Goal: Transaction & Acquisition: Purchase product/service

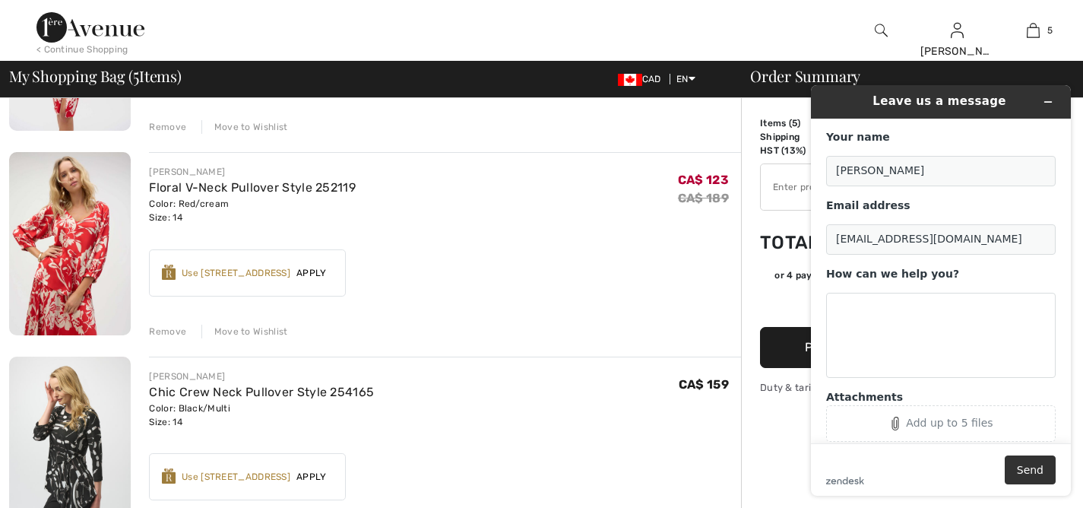
scroll to position [290, 0]
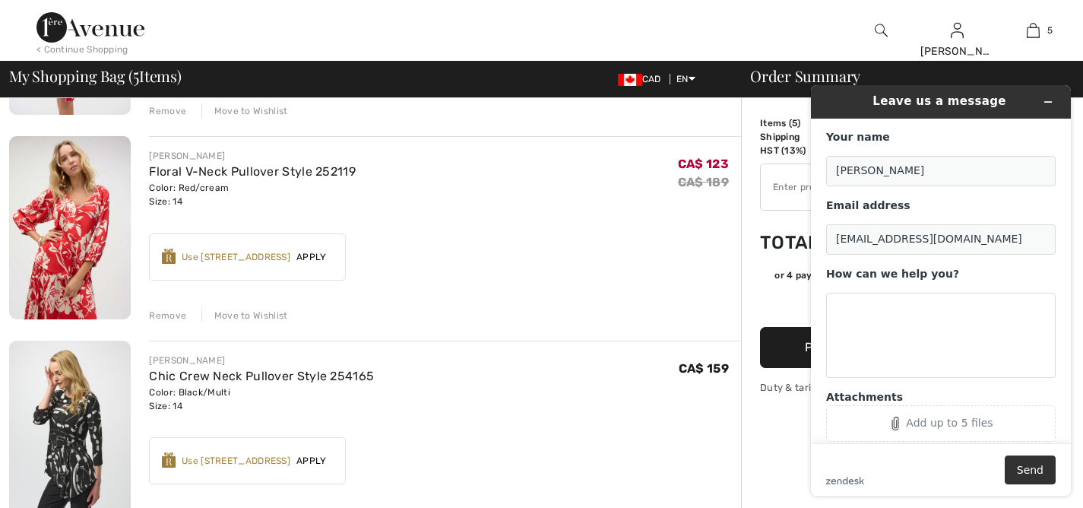
click at [243, 317] on div "Move to Wishlist" at bounding box center [244, 316] width 87 height 14
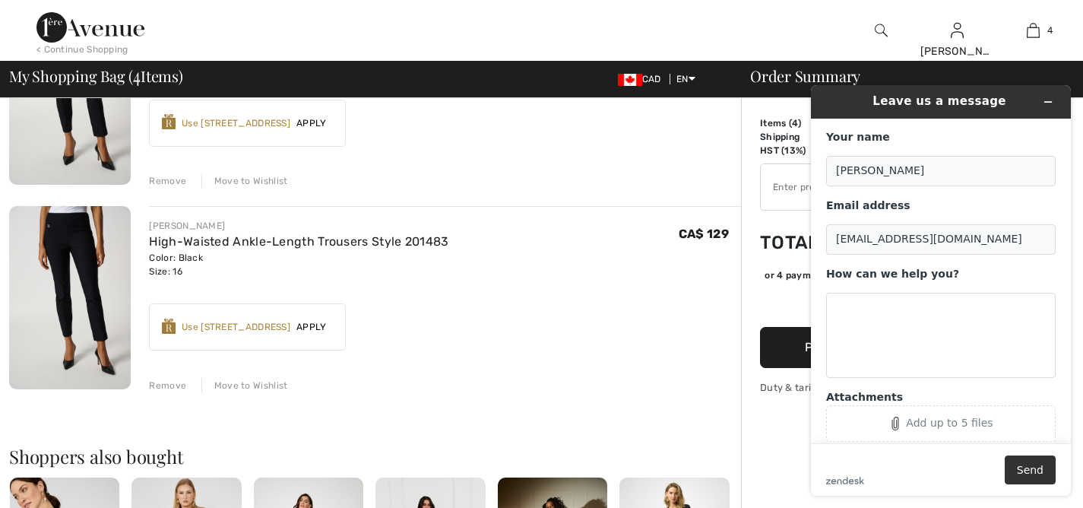
scroll to position [631, 0]
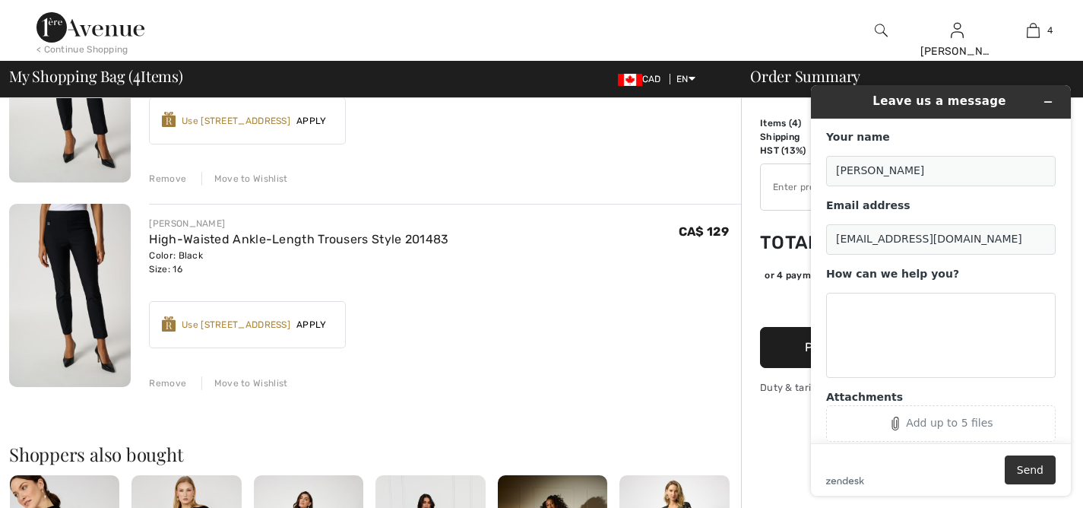
click at [233, 383] on div "Move to Wishlist" at bounding box center [244, 383] width 87 height 14
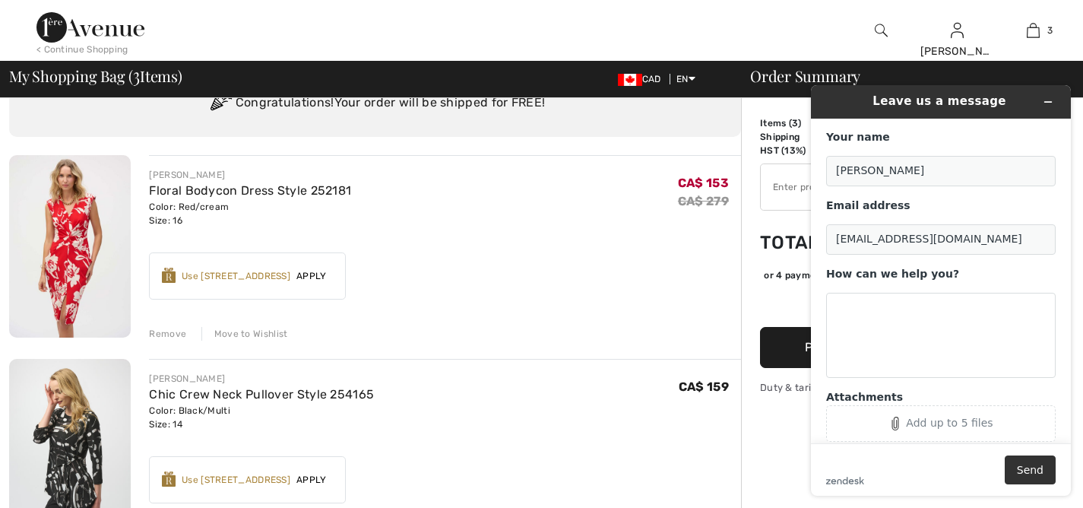
scroll to position [0, 0]
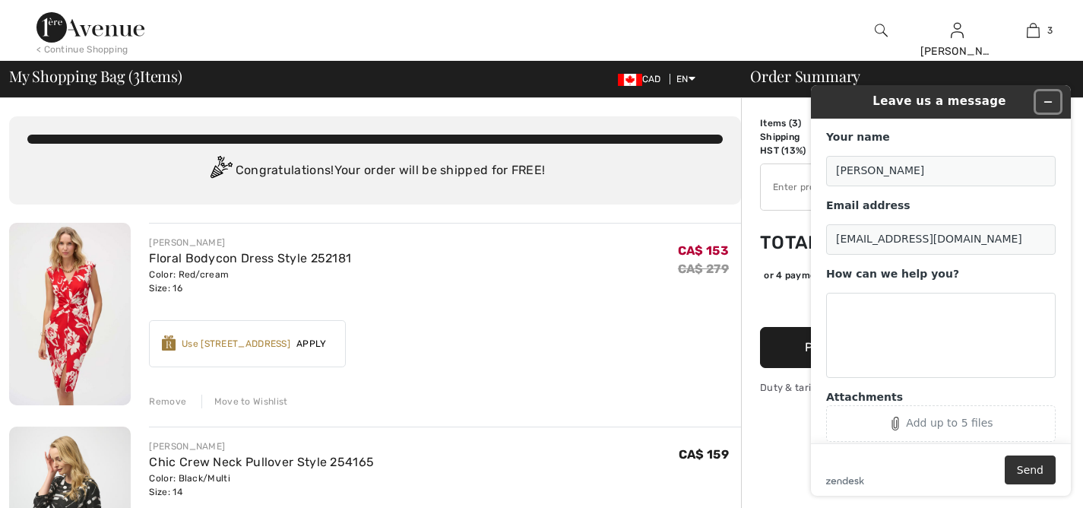
click at [1048, 102] on icon "Minimize widget" at bounding box center [1048, 102] width 7 height 0
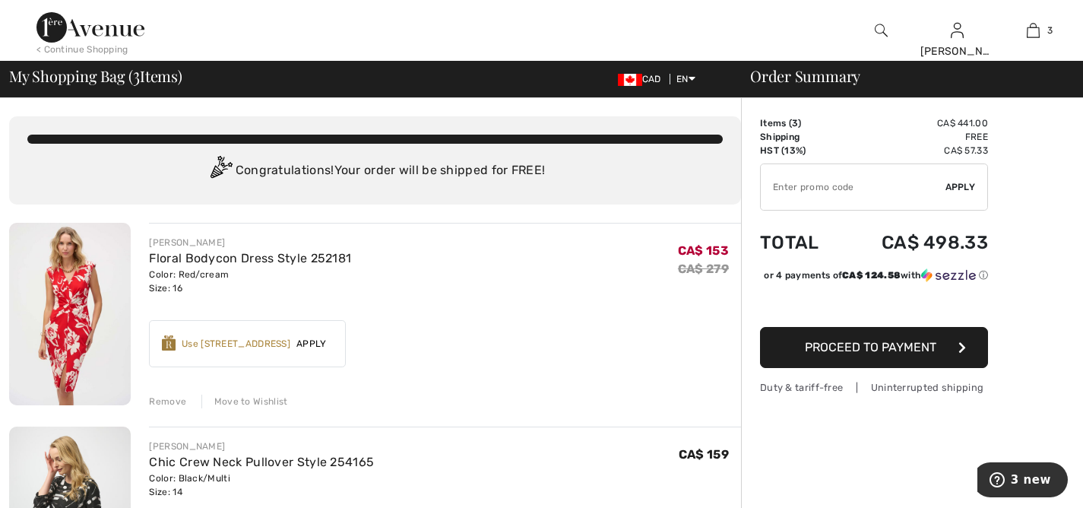
click at [846, 195] on input "TEXT" at bounding box center [853, 187] width 185 height 46
type input "NEW15"
click at [958, 189] on span "Apply" at bounding box center [961, 187] width 30 height 14
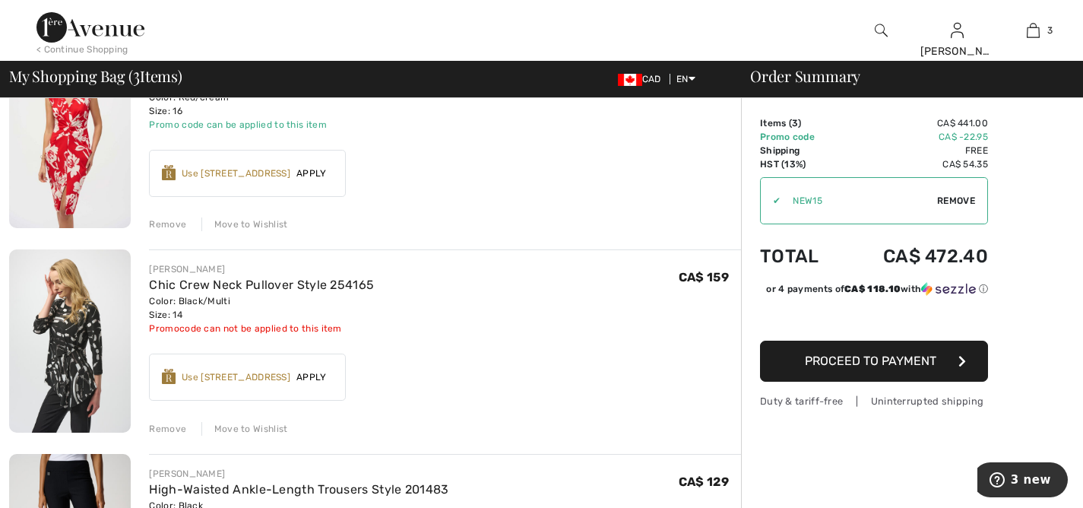
scroll to position [191, 0]
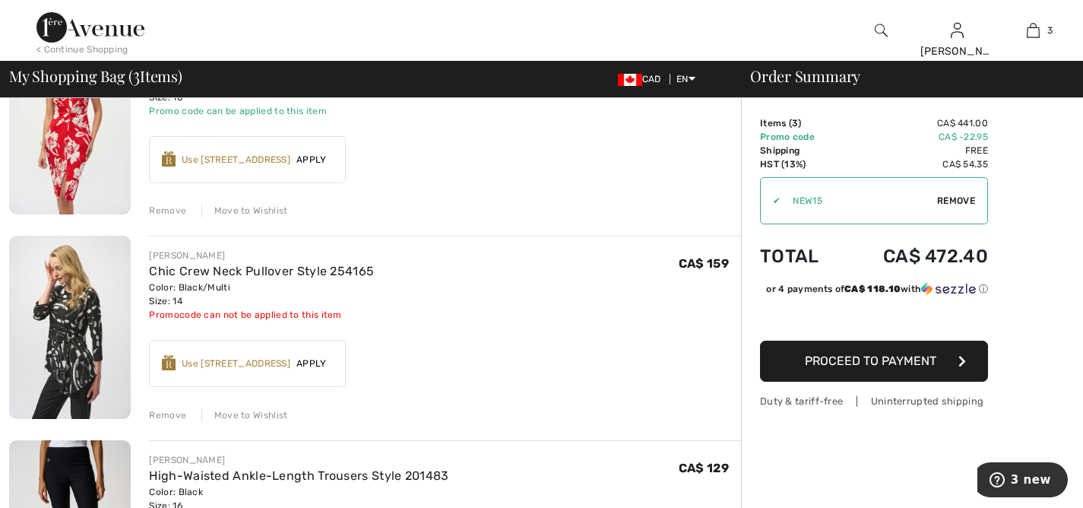
click at [64, 303] on img at bounding box center [70, 327] width 122 height 182
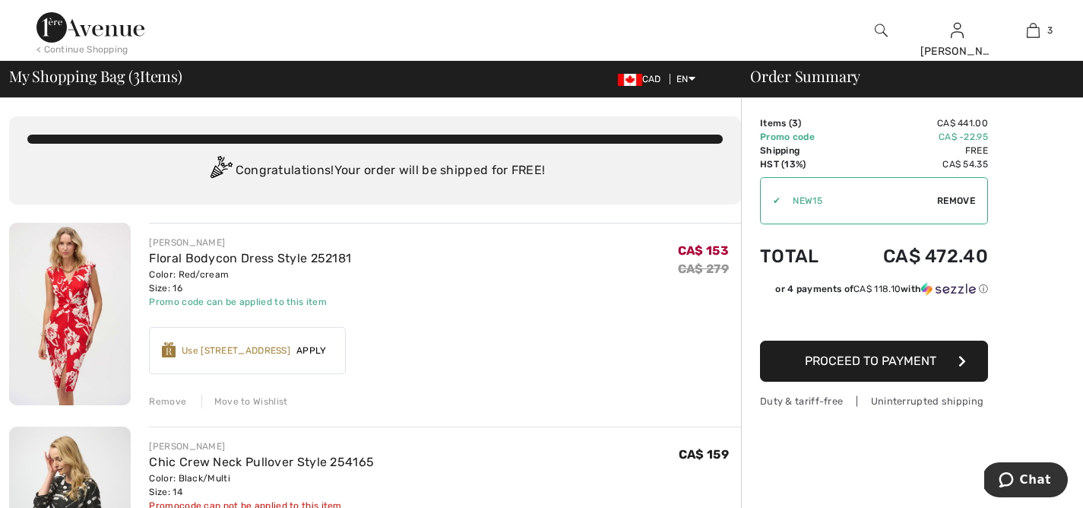
click at [883, 360] on span "Proceed to Payment" at bounding box center [871, 360] width 132 height 14
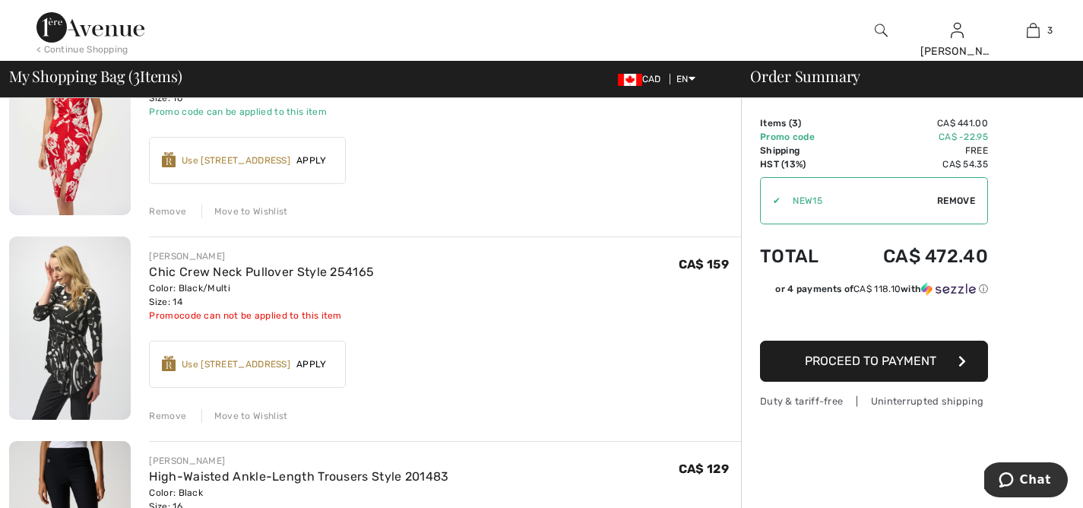
scroll to position [201, 0]
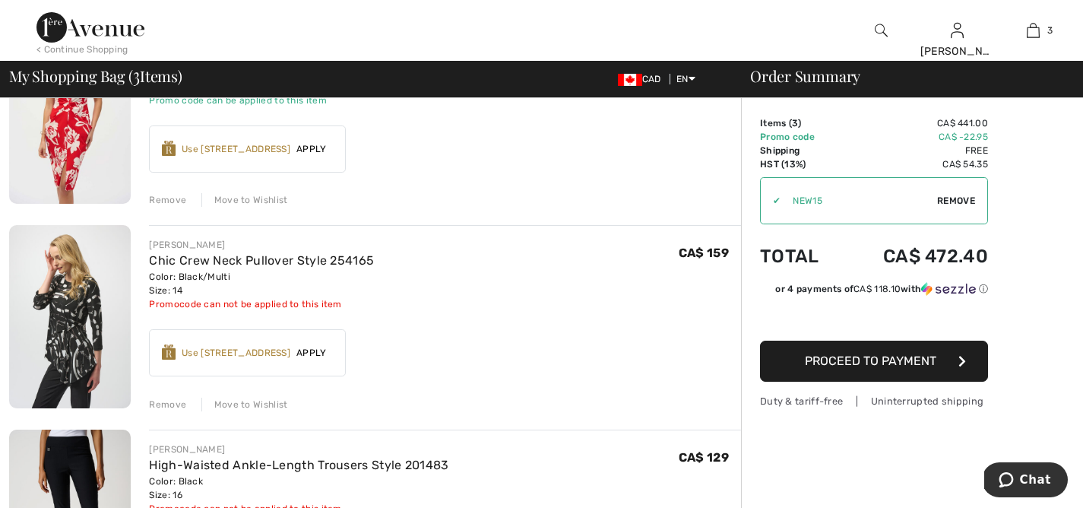
click at [230, 403] on div "Move to Wishlist" at bounding box center [244, 405] width 87 height 14
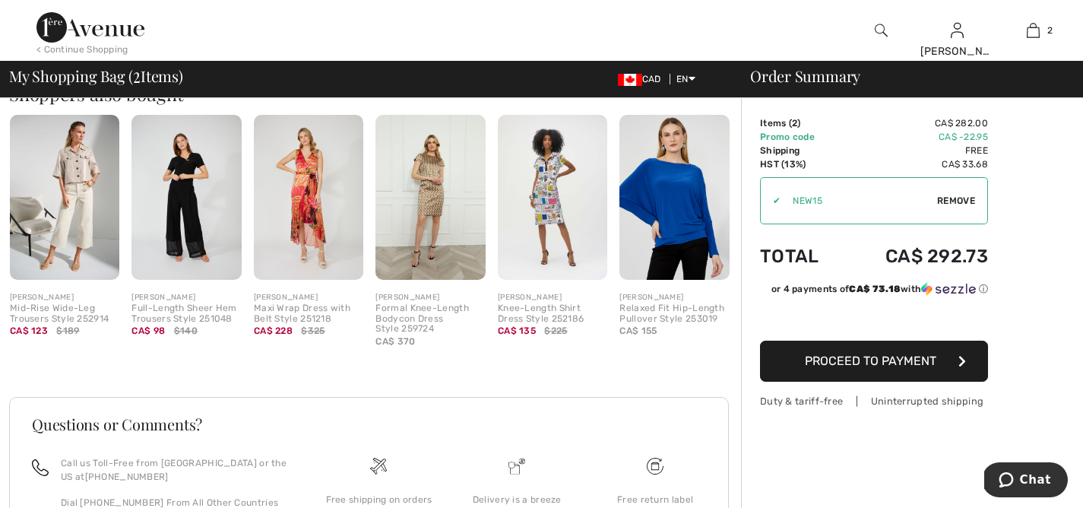
scroll to position [0, 0]
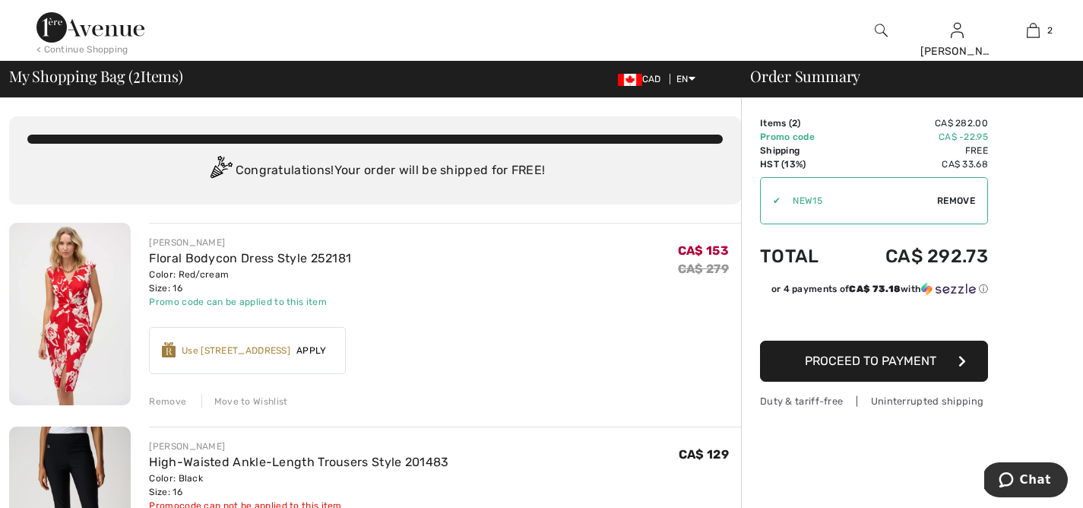
click at [944, 195] on span "Remove" at bounding box center [956, 201] width 38 height 14
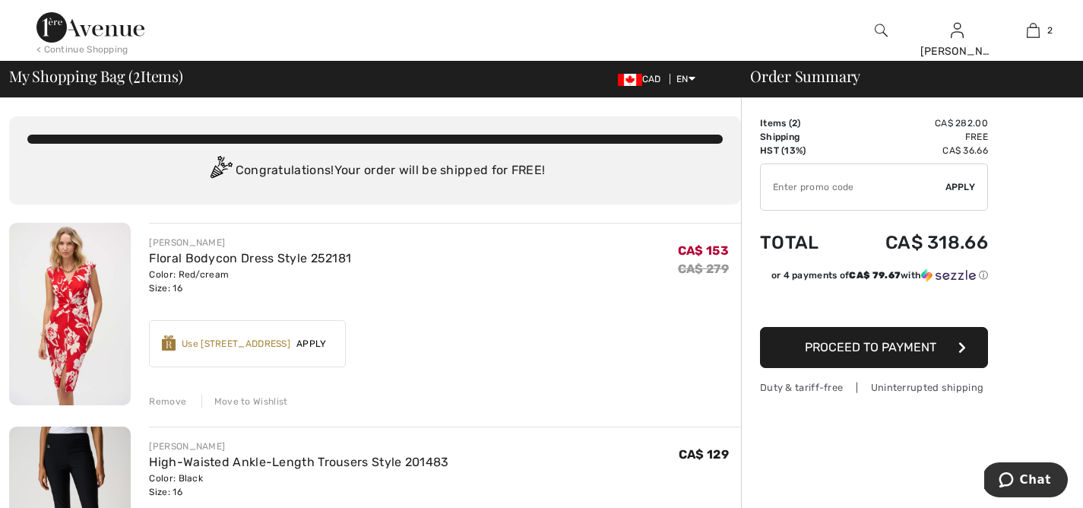
click at [891, 195] on input "TEXT" at bounding box center [853, 187] width 185 height 46
type input "GC0050569948"
click at [962, 183] on span "Apply" at bounding box center [961, 187] width 30 height 14
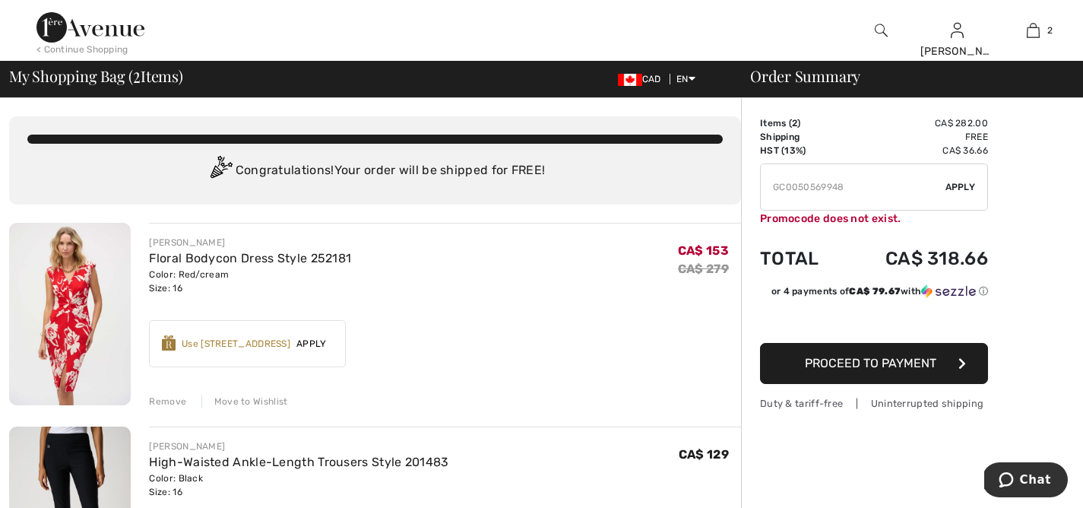
click at [908, 182] on input "TEXT" at bounding box center [853, 187] width 185 height 46
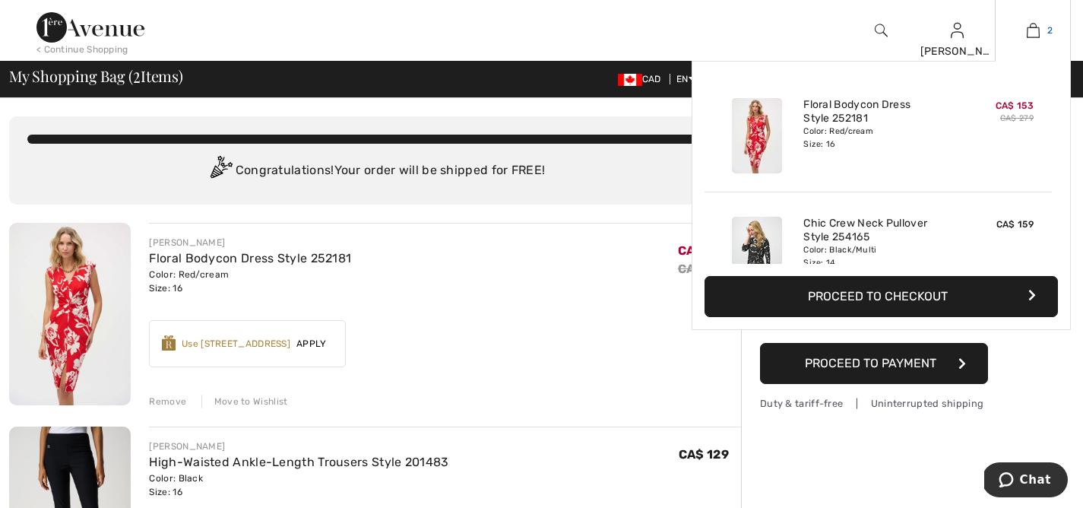
click at [1035, 26] on img at bounding box center [1033, 30] width 13 height 18
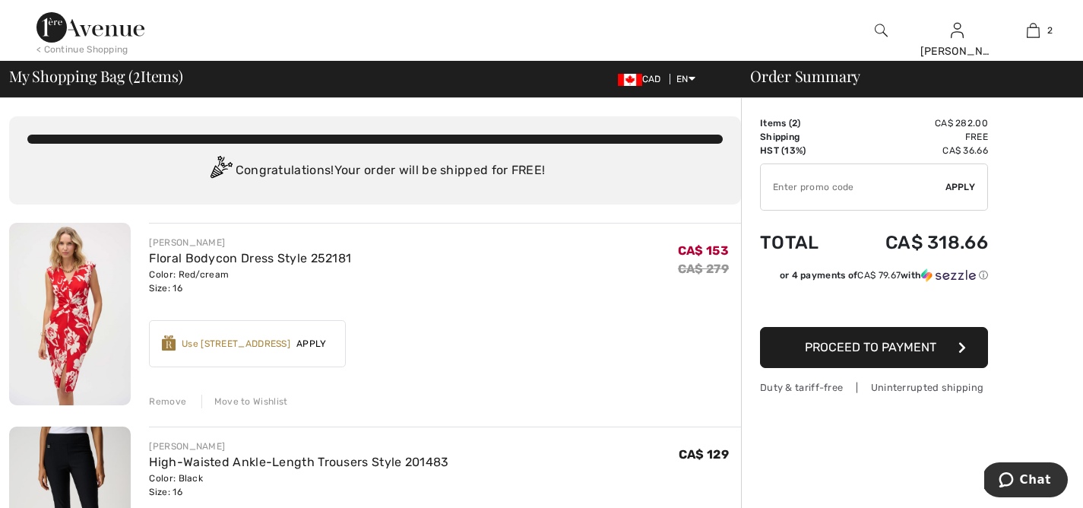
click at [900, 179] on input "TEXT" at bounding box center [853, 187] width 185 height 46
type input "GC005069948"
click at [965, 191] on span "Apply" at bounding box center [961, 187] width 30 height 14
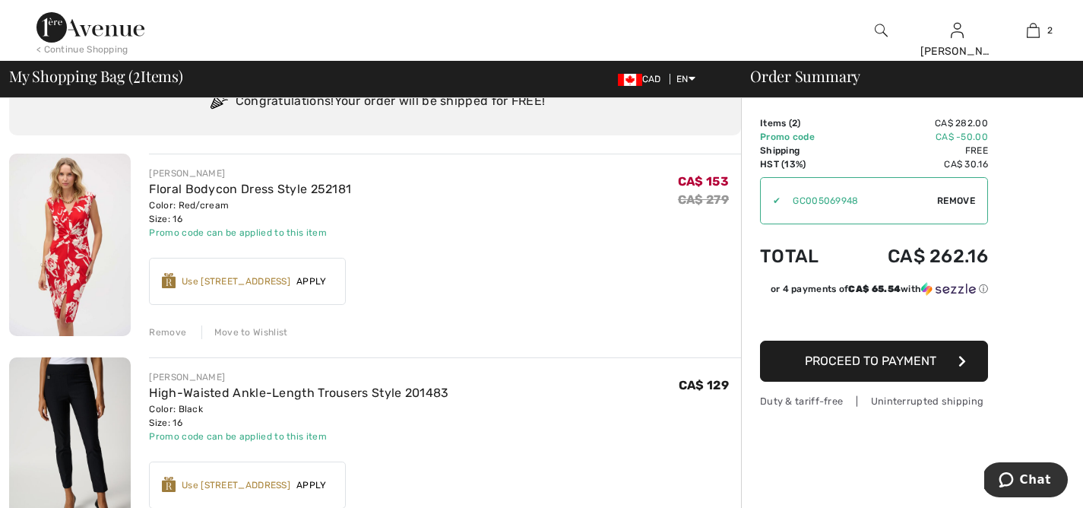
scroll to position [69, 0]
click at [911, 364] on span "Proceed to Payment" at bounding box center [871, 360] width 132 height 14
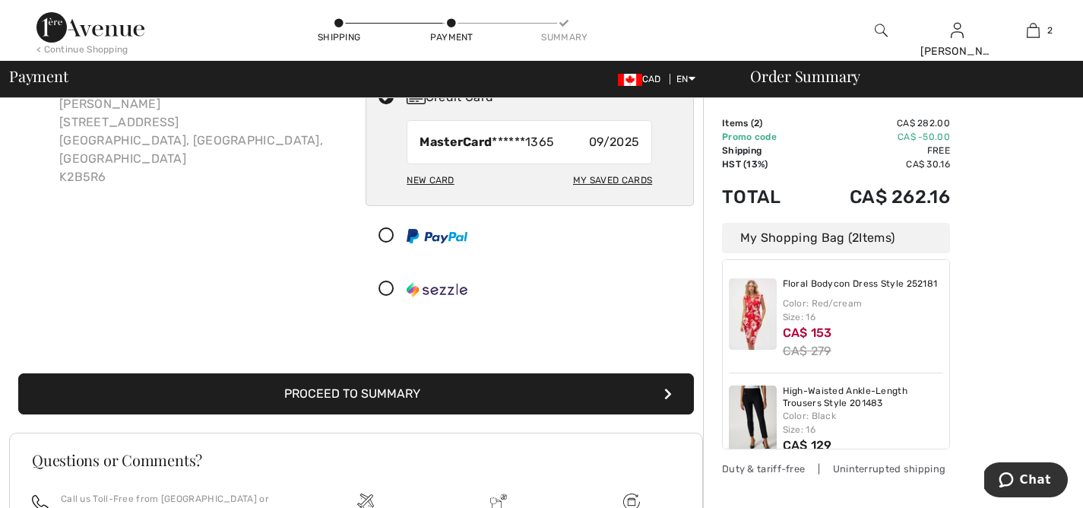
scroll to position [138, 0]
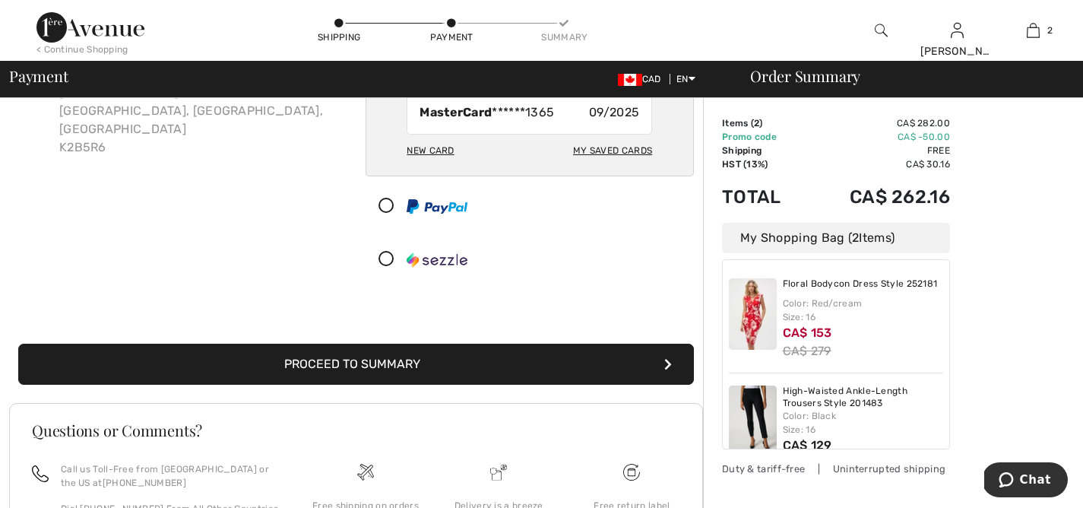
click at [368, 360] on button "Proceed to Summary" at bounding box center [356, 364] width 676 height 41
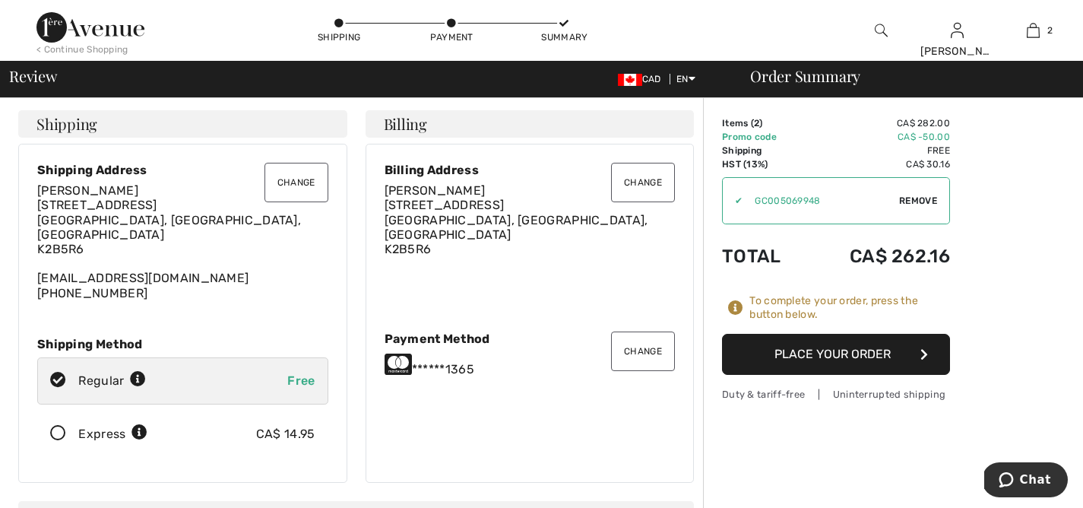
click at [864, 353] on button "Place Your Order" at bounding box center [836, 354] width 228 height 41
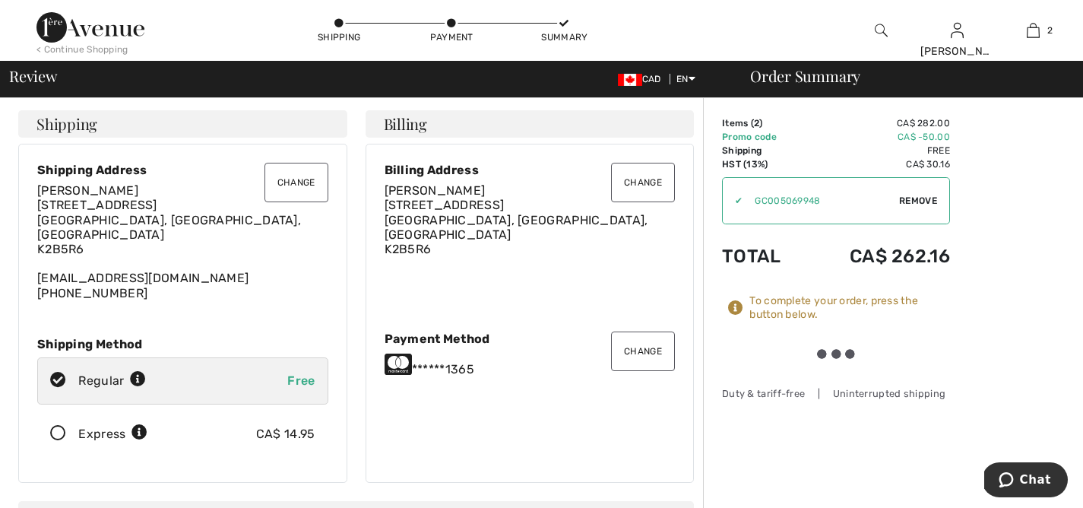
click at [864, 353] on div at bounding box center [836, 354] width 228 height 40
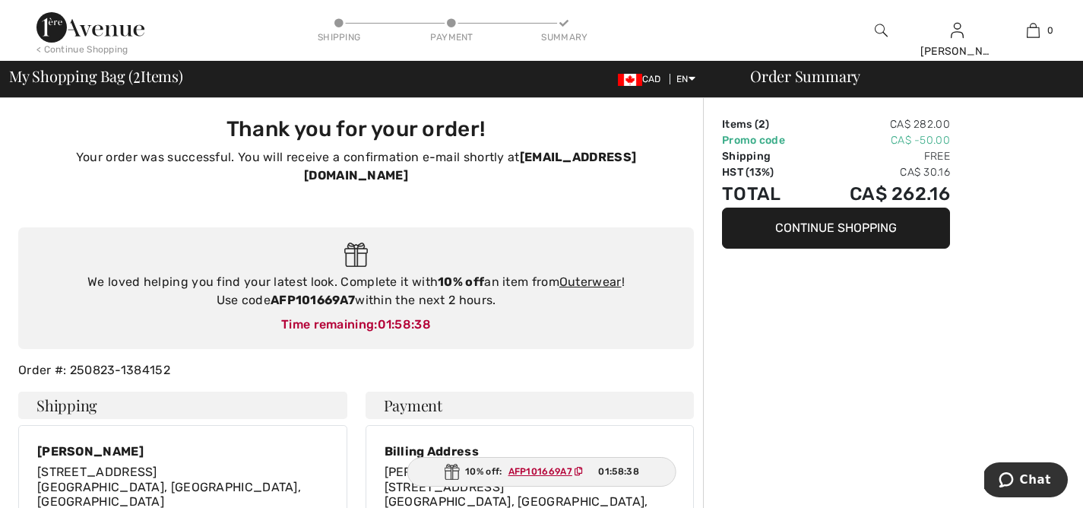
type input "Susan White"
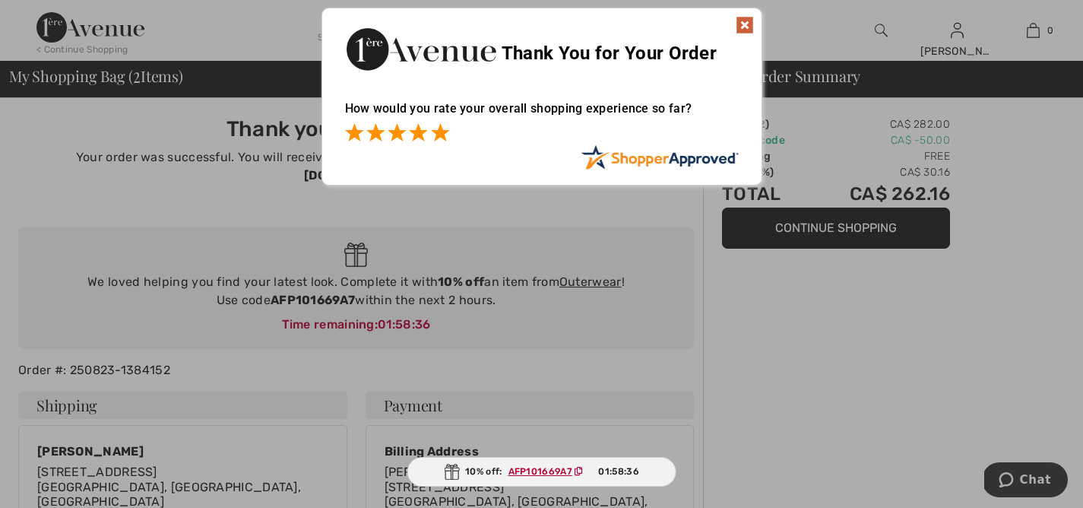
click at [446, 132] on span at bounding box center [440, 132] width 18 height 18
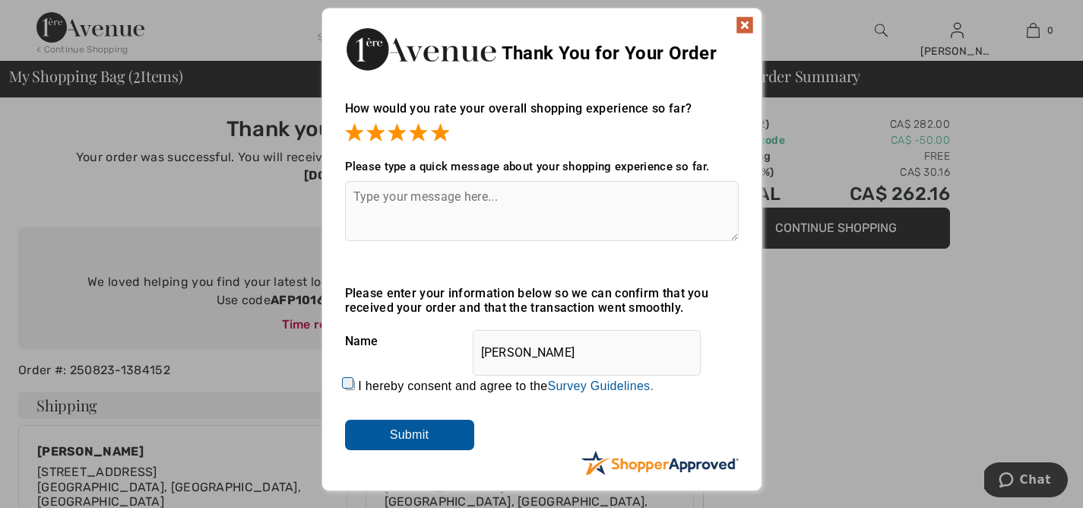
click at [436, 436] on input "Submit" at bounding box center [409, 435] width 129 height 30
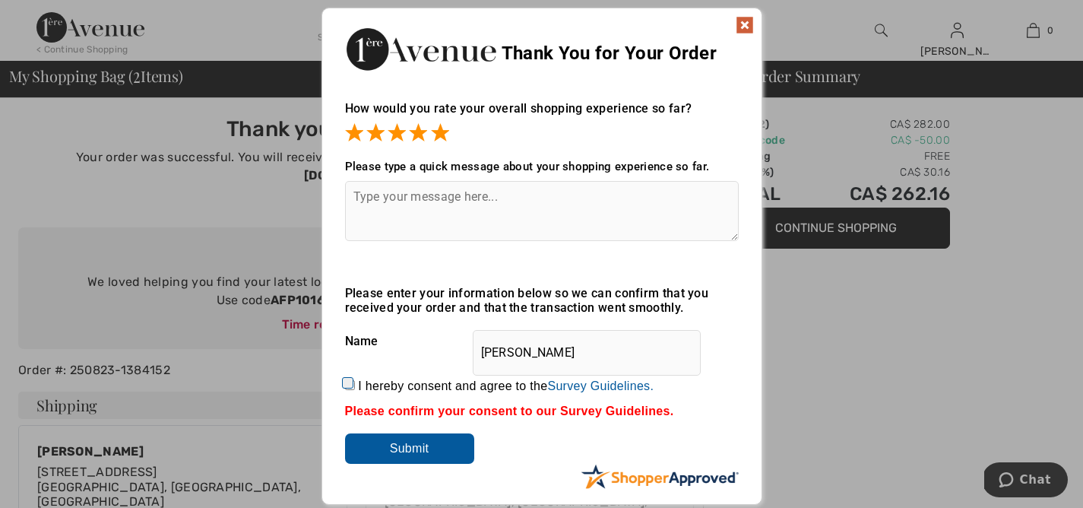
click at [436, 436] on input "Submit" at bounding box center [409, 448] width 129 height 30
click at [743, 21] on img at bounding box center [745, 25] width 18 height 18
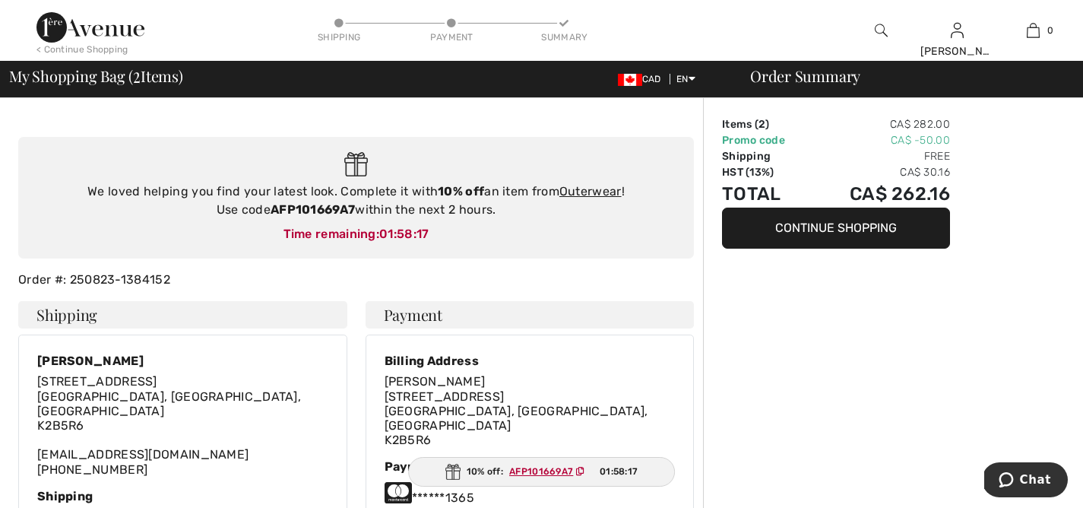
scroll to position [87, 0]
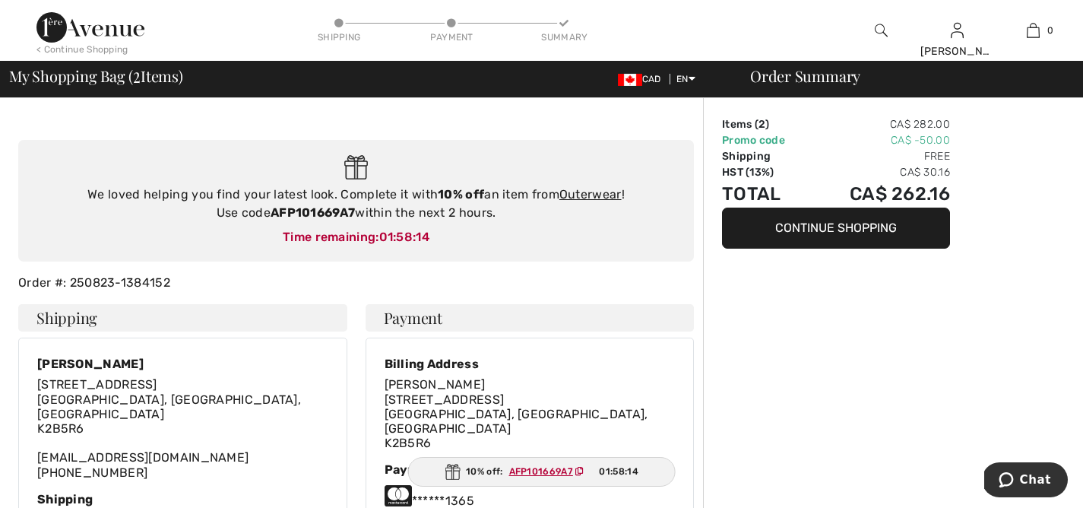
click at [842, 230] on button "Continue Shopping" at bounding box center [836, 228] width 228 height 41
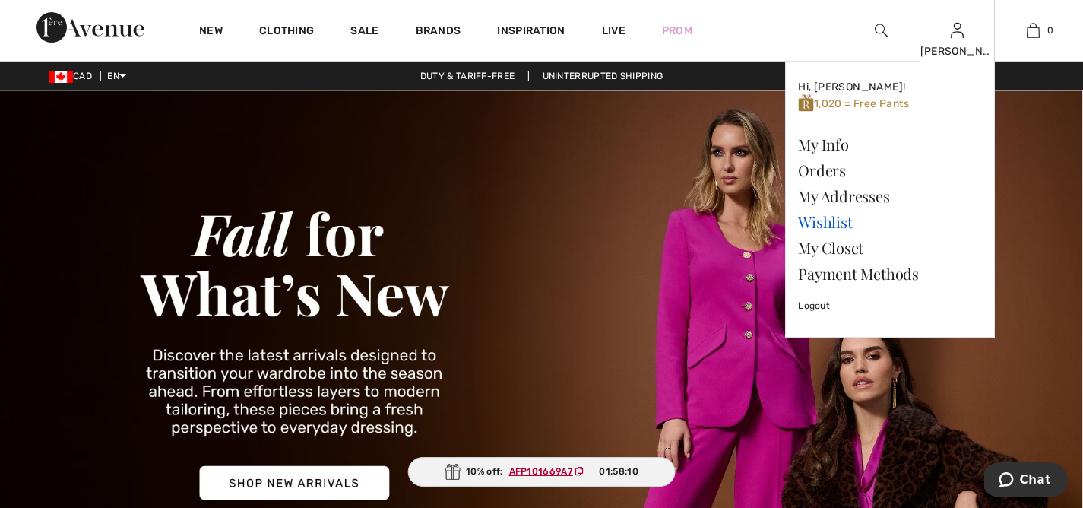
click at [828, 223] on link "Wishlist" at bounding box center [890, 222] width 184 height 26
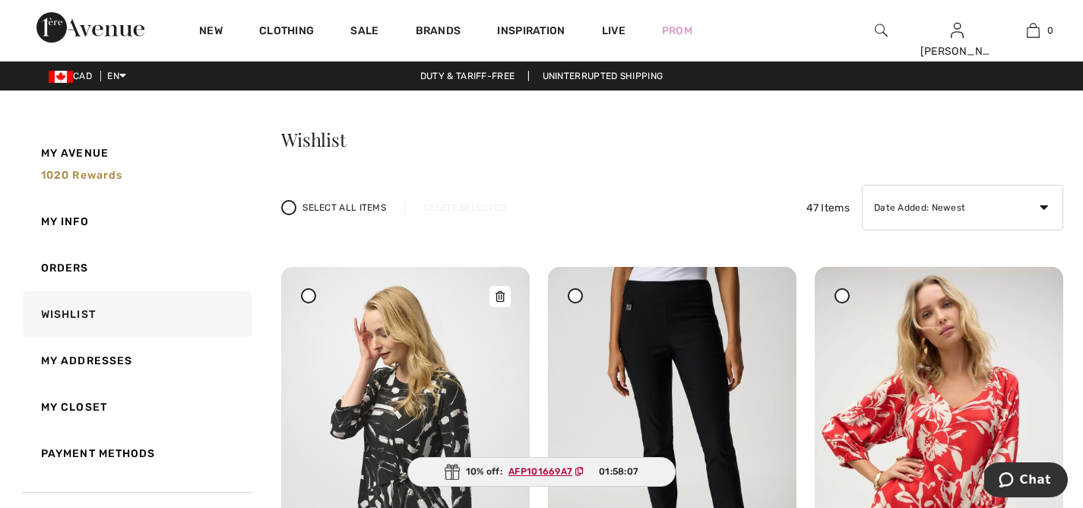
click at [359, 324] on img at bounding box center [405, 453] width 249 height 372
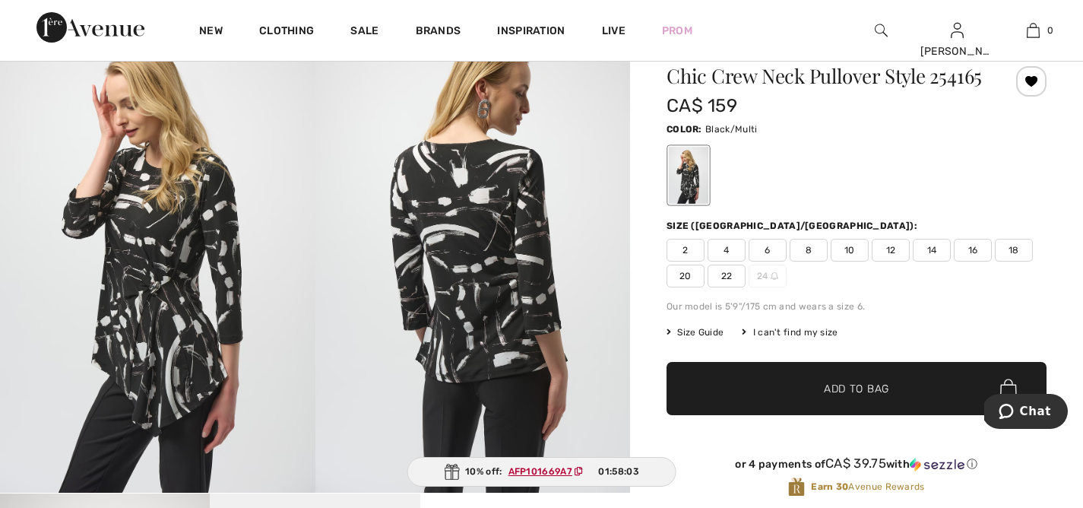
scroll to position [71, 0]
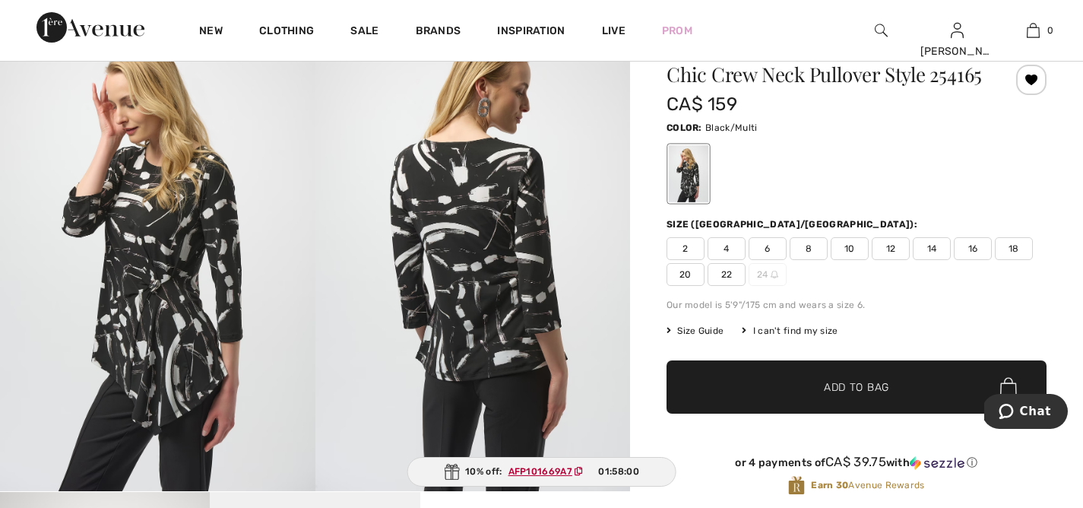
click at [927, 260] on span "14" at bounding box center [932, 248] width 38 height 23
click at [873, 395] on span "Add to Bag" at bounding box center [856, 387] width 65 height 16
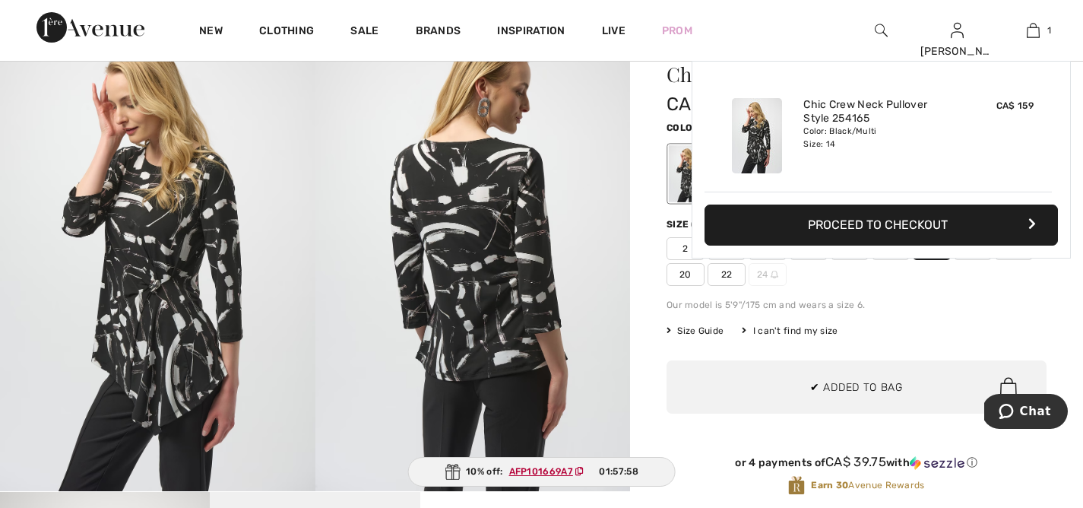
scroll to position [0, 0]
click at [876, 220] on button "Proceed to Checkout" at bounding box center [881, 224] width 353 height 41
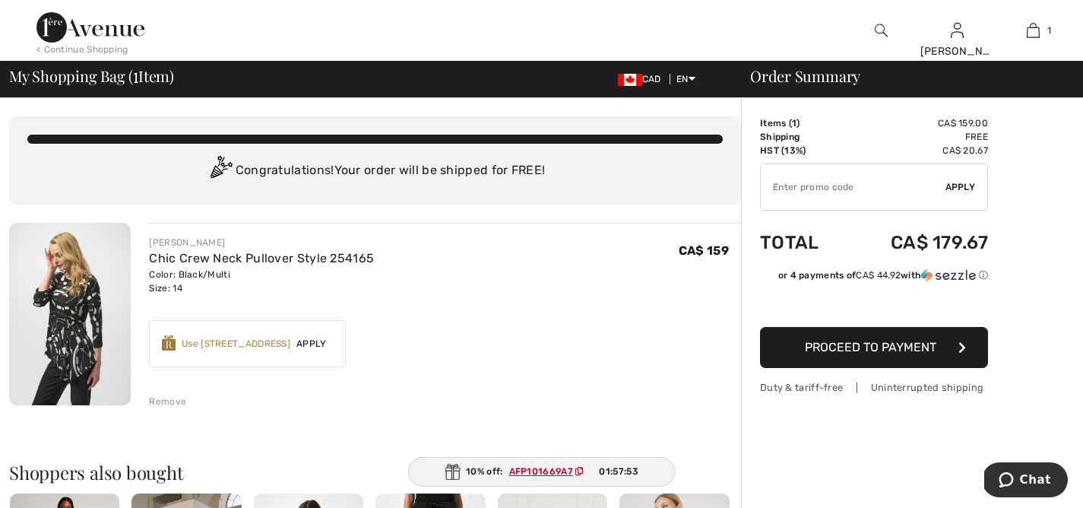
click at [878, 196] on input "TEXT" at bounding box center [853, 187] width 185 height 46
type input "NEW15"
click at [968, 183] on span "Apply" at bounding box center [961, 187] width 30 height 14
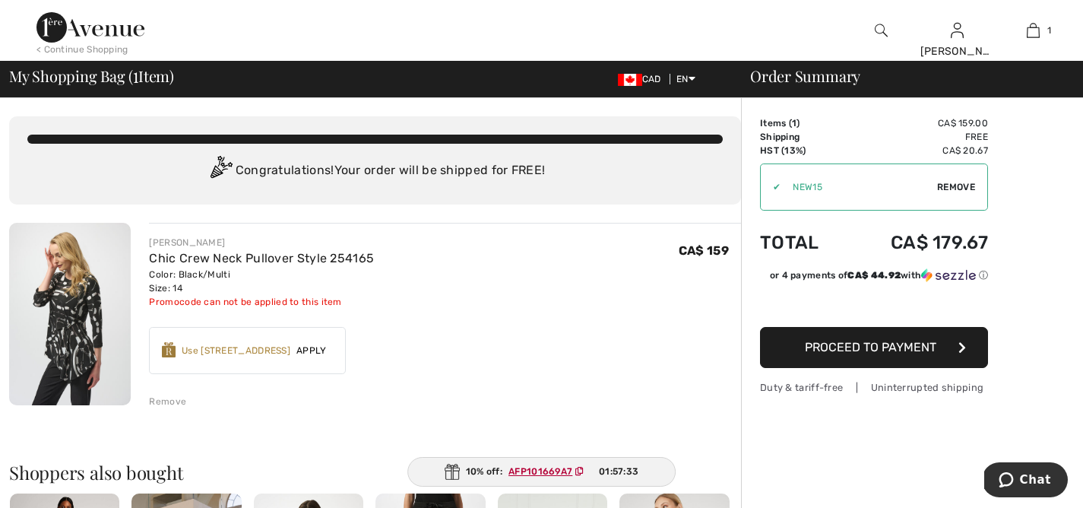
click at [552, 467] on ins "AFP101669A7" at bounding box center [541, 471] width 64 height 11
click at [951, 182] on span "Remove" at bounding box center [956, 187] width 38 height 14
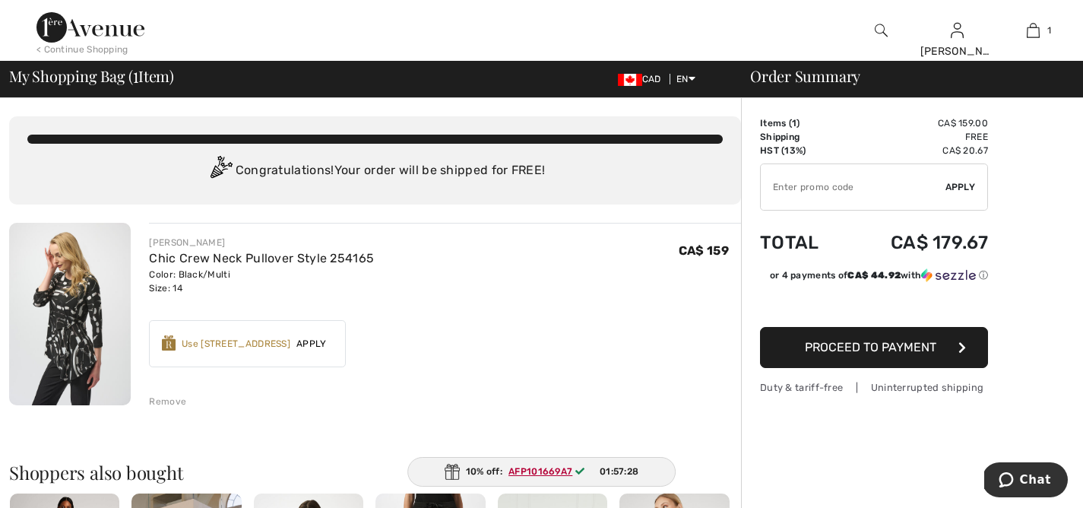
click at [540, 469] on ins "AFP101669A7" at bounding box center [541, 471] width 64 height 11
copy ins "AFP101669A7"
click at [826, 187] on input "TEXT" at bounding box center [853, 187] width 185 height 46
paste input "AFP101669A7"
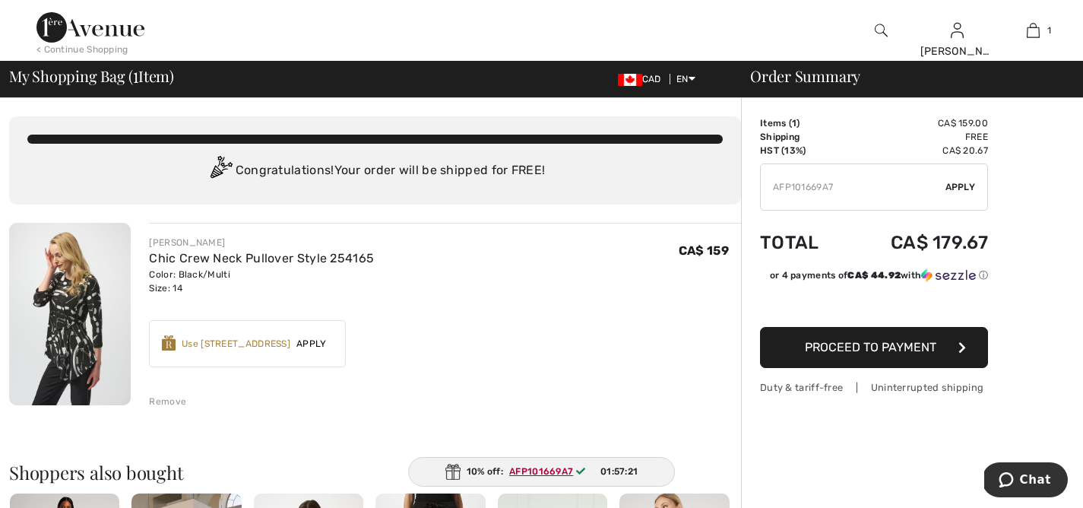
type input "AFP101669A7"
click at [966, 183] on span "Apply" at bounding box center [961, 187] width 30 height 14
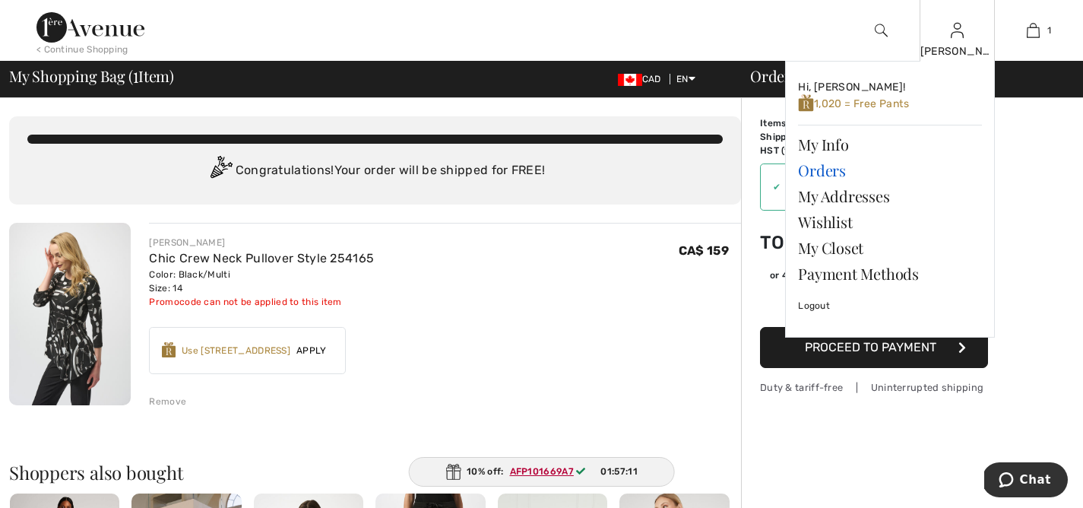
click at [814, 173] on link "Orders" at bounding box center [890, 170] width 184 height 26
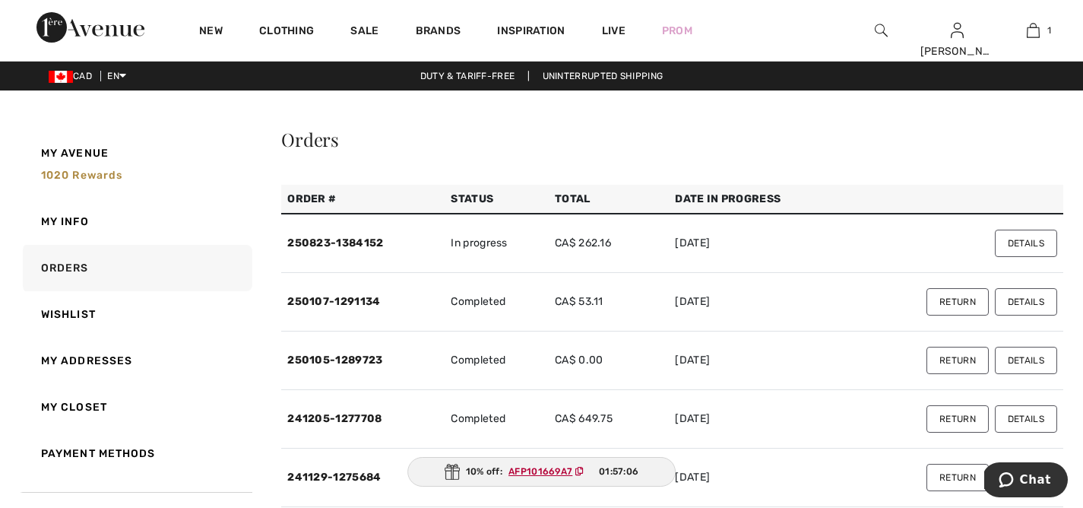
click at [1036, 303] on button "Details" at bounding box center [1026, 301] width 62 height 27
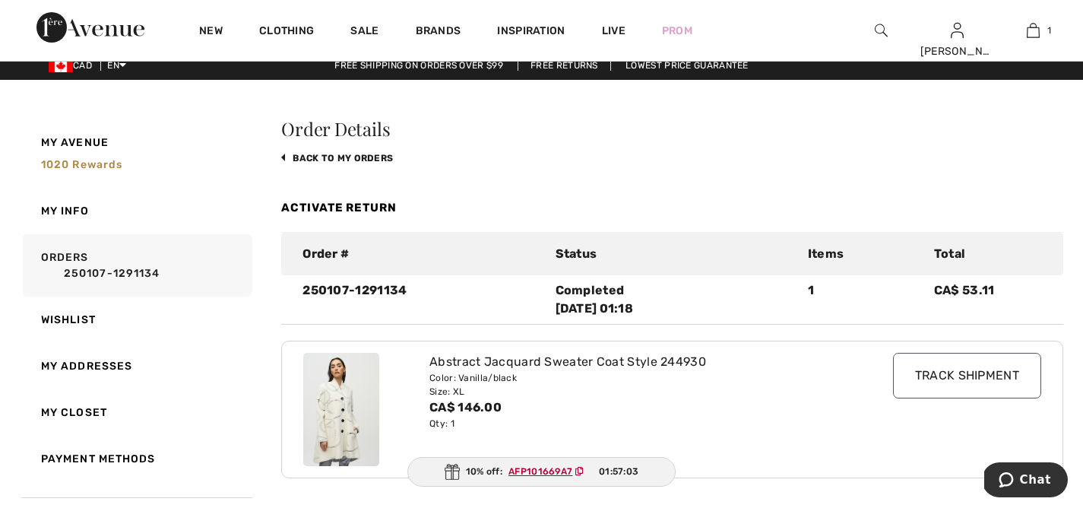
scroll to position [11, 0]
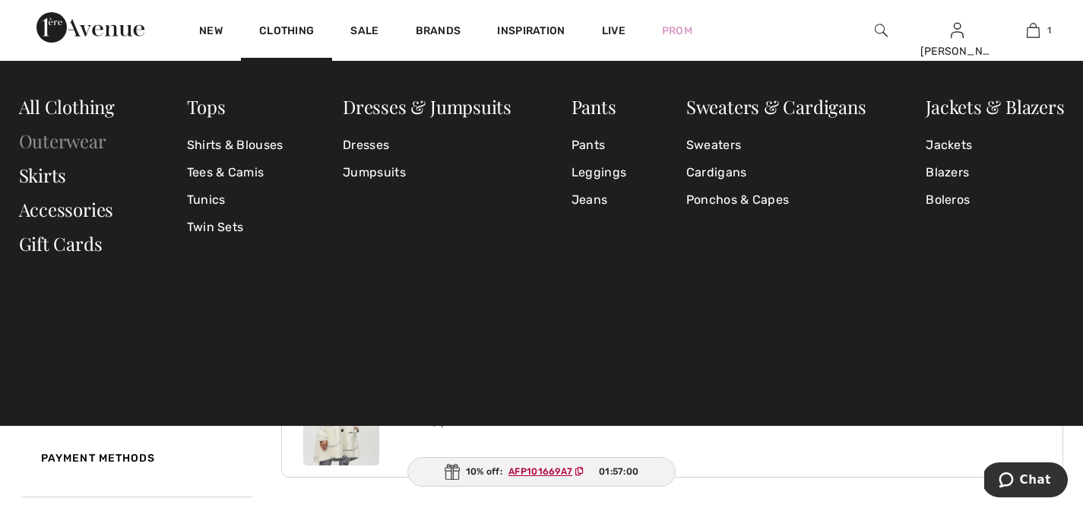
click at [59, 138] on link "Outerwear" at bounding box center [62, 140] width 87 height 24
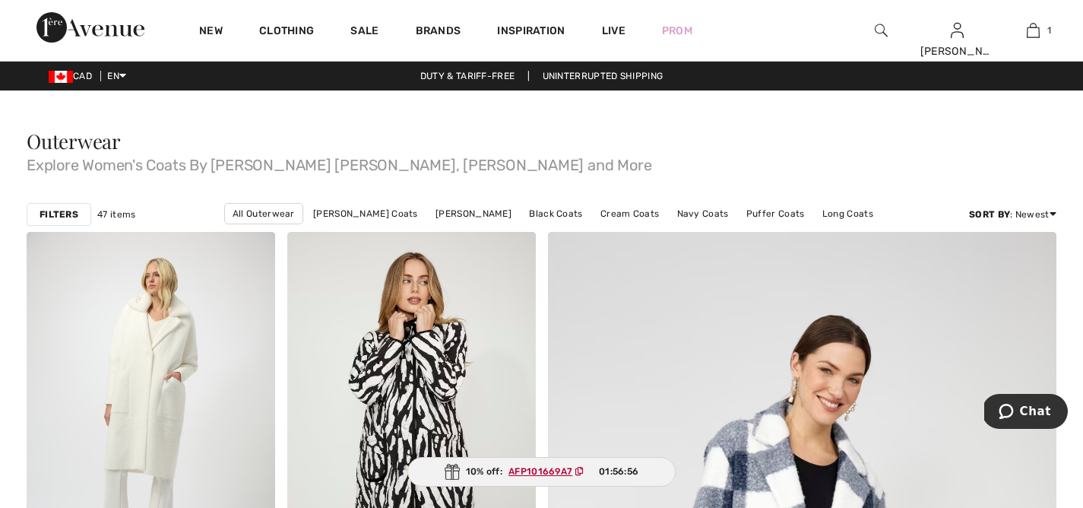
click at [55, 208] on strong "Filters" at bounding box center [59, 215] width 39 height 14
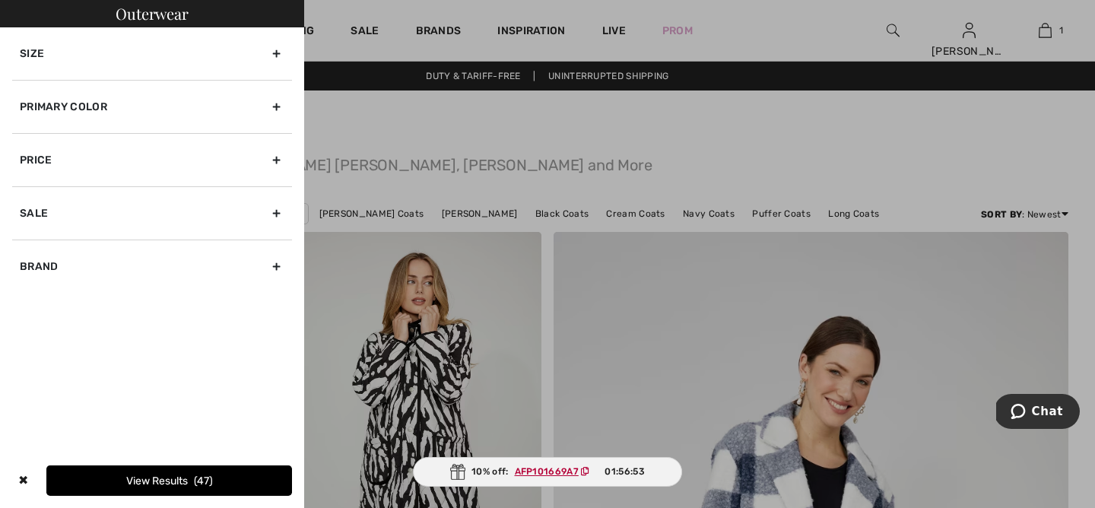
click at [277, 46] on div "Size" at bounding box center [152, 53] width 280 height 52
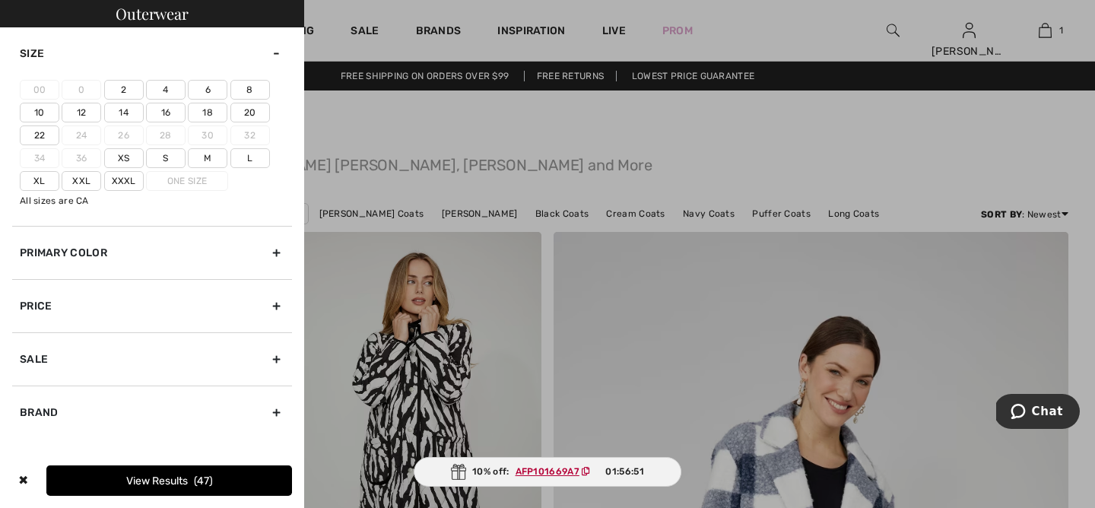
click at [33, 179] on label "Xl" at bounding box center [40, 181] width 40 height 20
click at [0, 0] on input"] "Xl" at bounding box center [0, 0] width 0 height 0
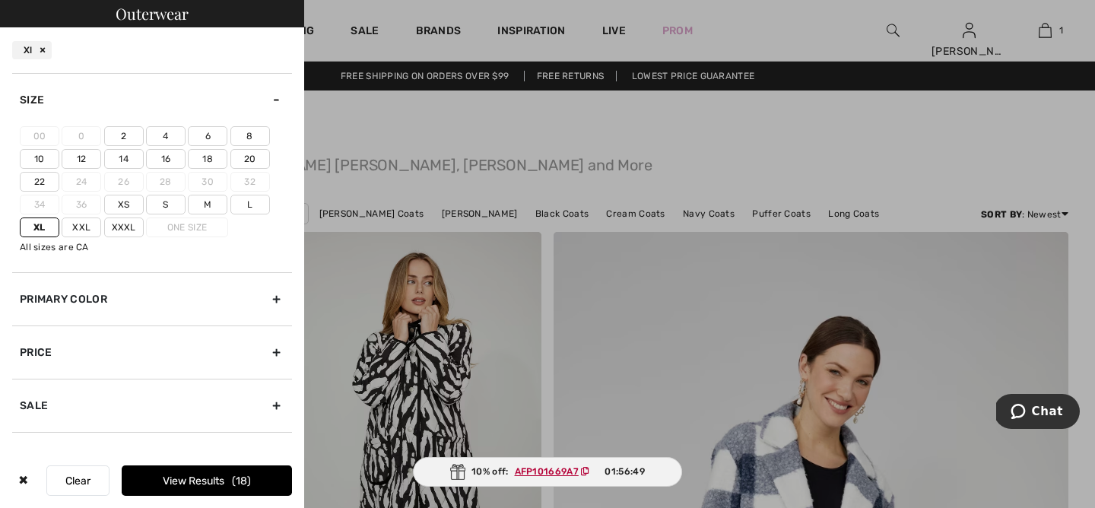
click at [193, 477] on button "View Results 18" at bounding box center [207, 480] width 170 height 30
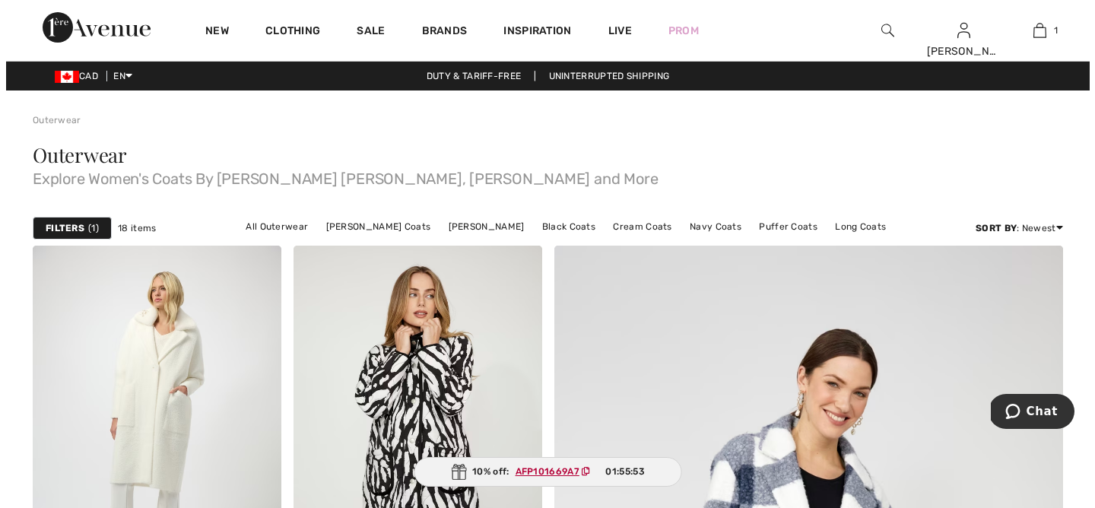
scroll to position [3, 0]
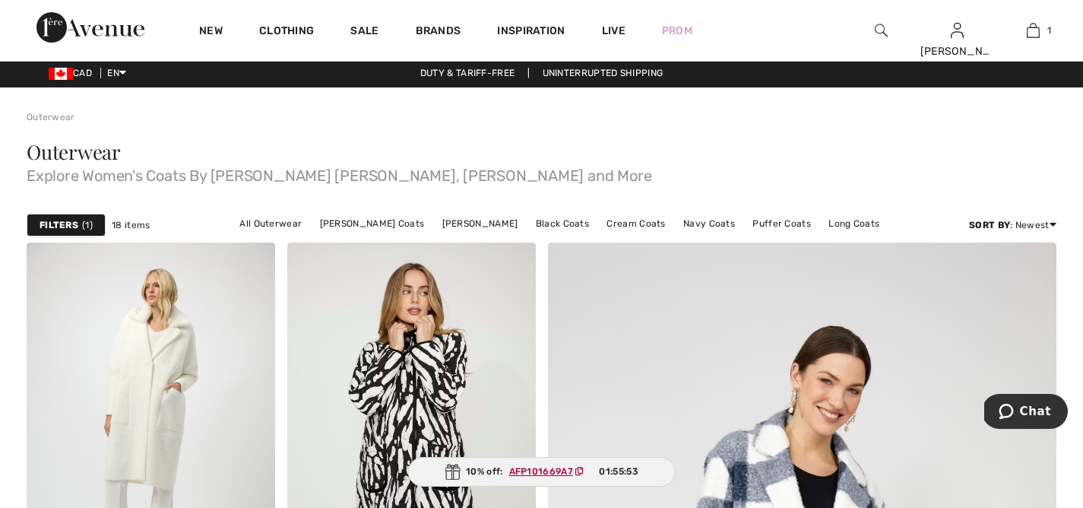
click at [71, 217] on div "Filters 1" at bounding box center [66, 225] width 79 height 23
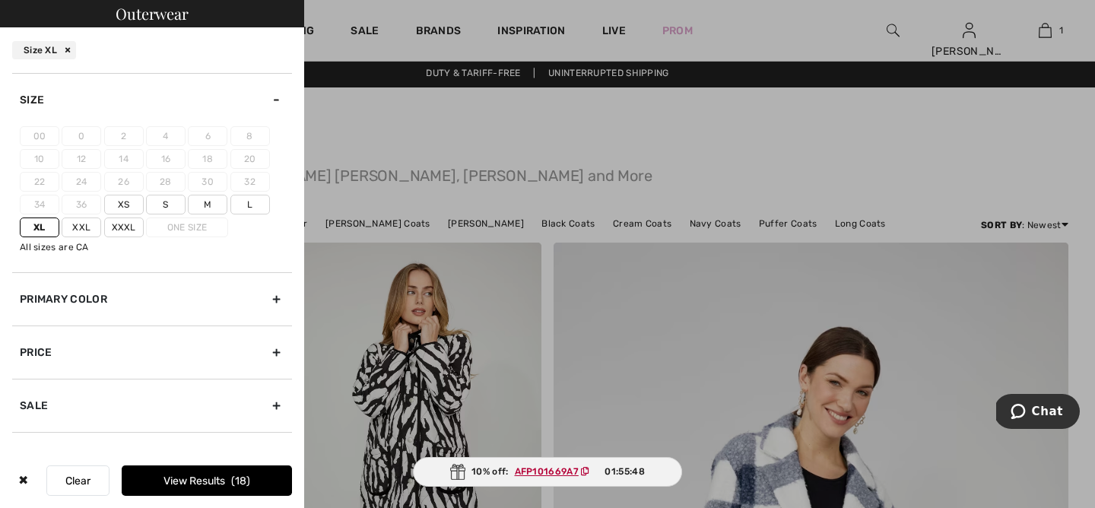
click at [249, 204] on label "L" at bounding box center [250, 205] width 40 height 20
click at [0, 0] on input"] "L" at bounding box center [0, 0] width 0 height 0
click at [226, 478] on button "View Results 20" at bounding box center [207, 480] width 170 height 30
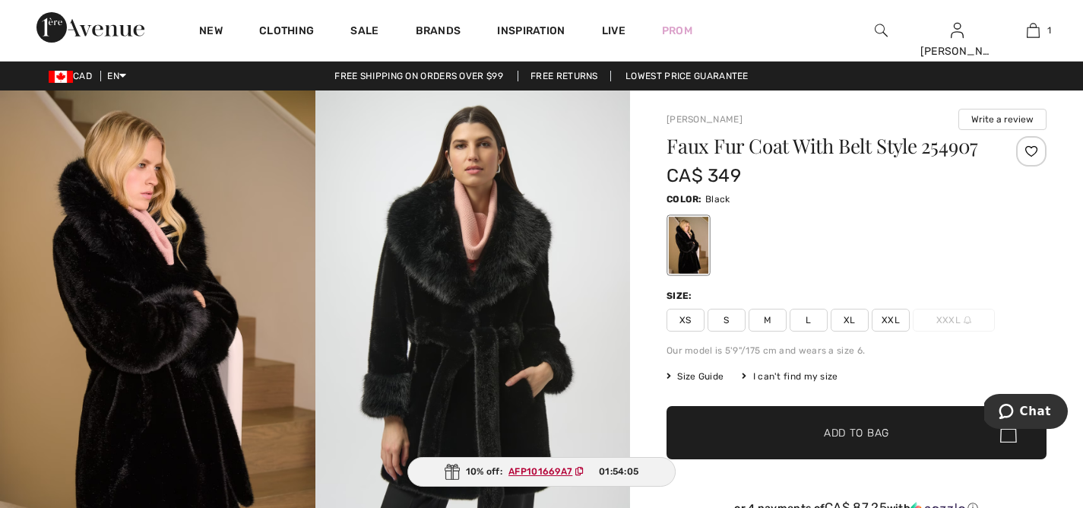
click at [848, 316] on span "XL" at bounding box center [850, 320] width 38 height 23
click at [891, 420] on span "✔ Added to Bag Add to Bag" at bounding box center [857, 432] width 380 height 53
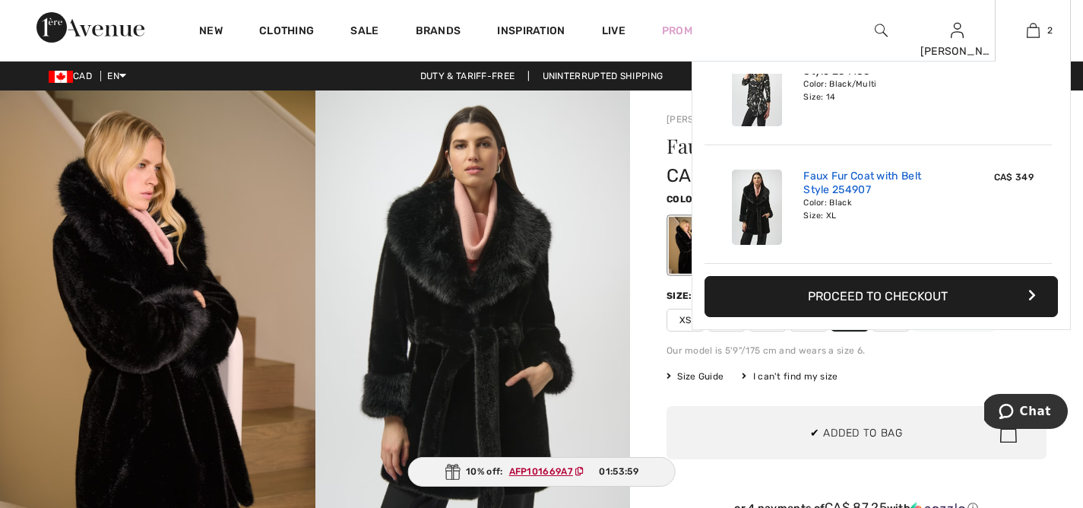
click at [826, 179] on link "Faux Fur Coat with Belt Style 254907" at bounding box center [879, 183] width 150 height 27
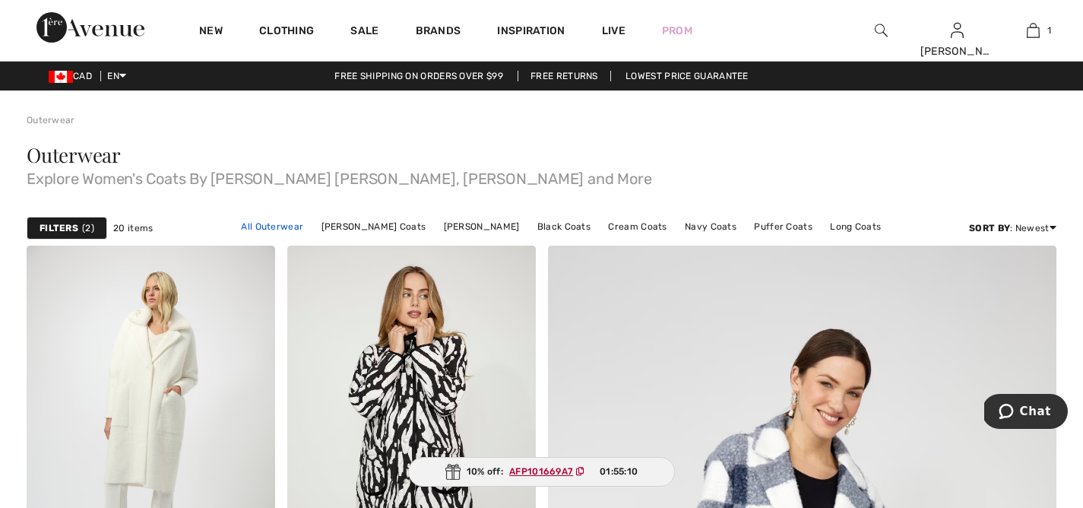
click at [292, 226] on link "All Outerwear" at bounding box center [272, 227] width 78 height 20
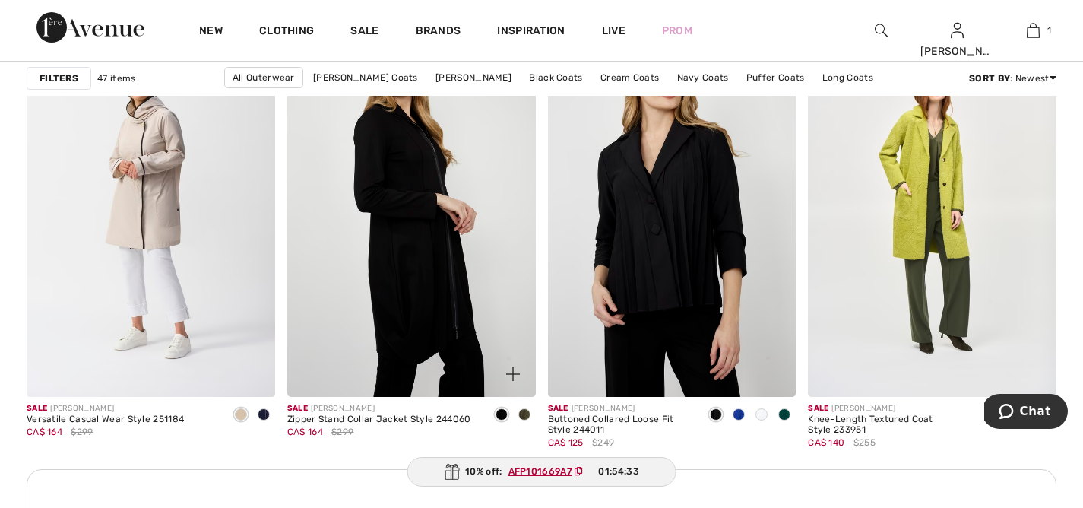
scroll to position [3090, 0]
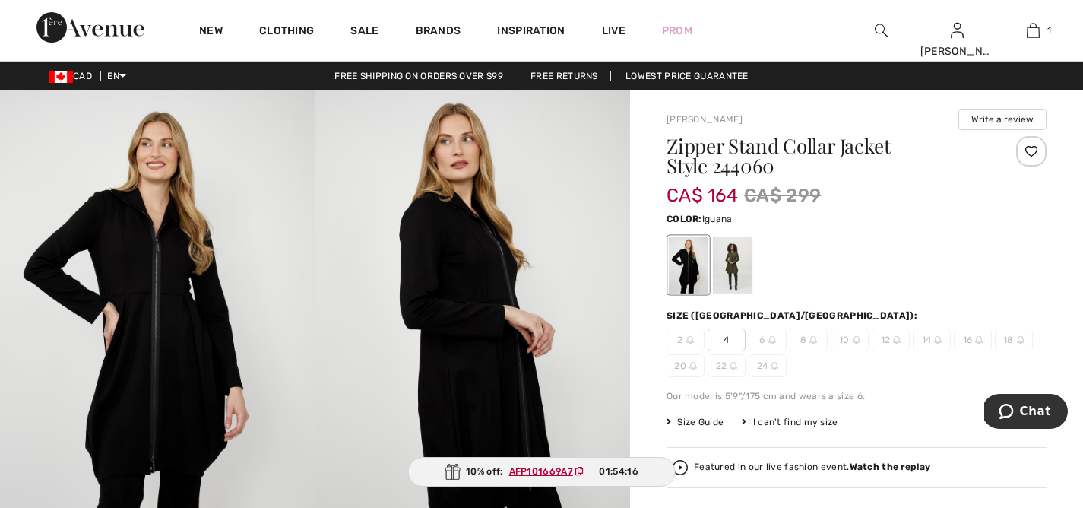
click at [740, 248] on div at bounding box center [733, 264] width 40 height 57
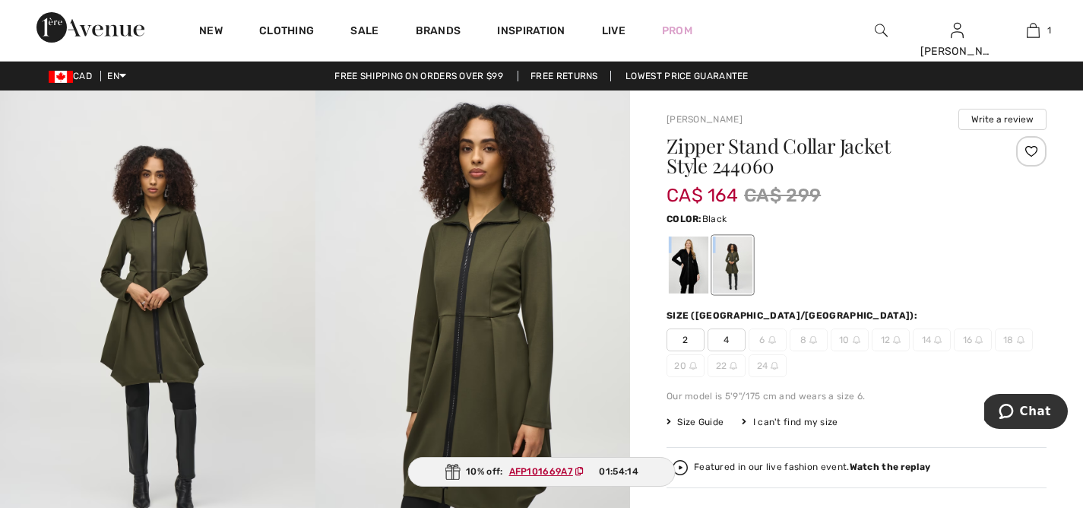
click at [686, 262] on div at bounding box center [689, 264] width 40 height 57
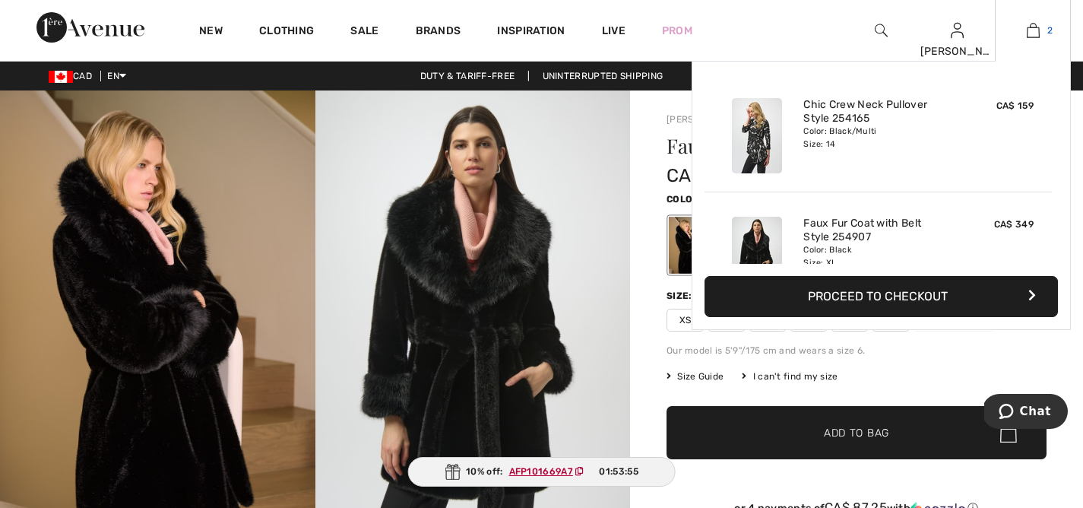
click at [1043, 33] on link "2" at bounding box center [1033, 30] width 74 height 18
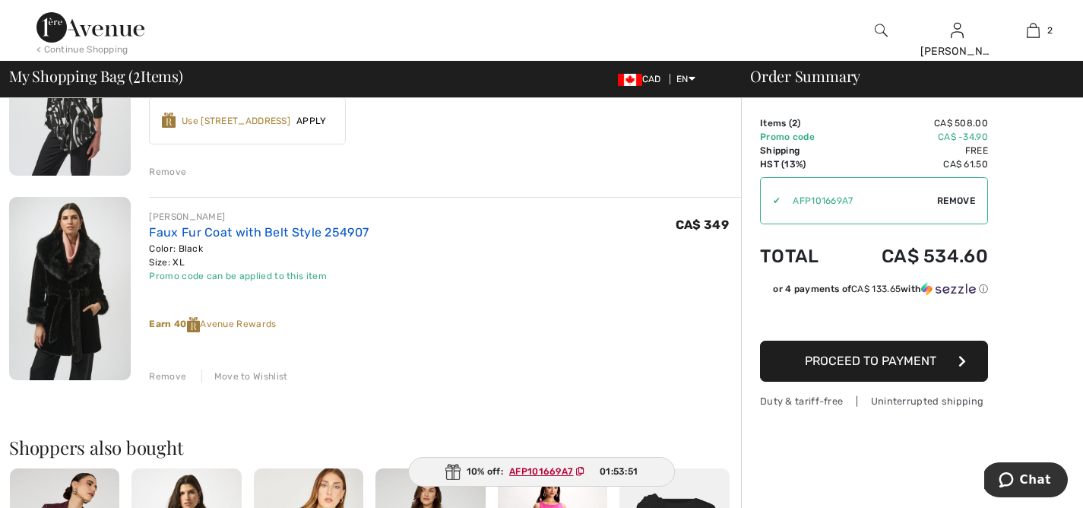
scroll to position [243, 0]
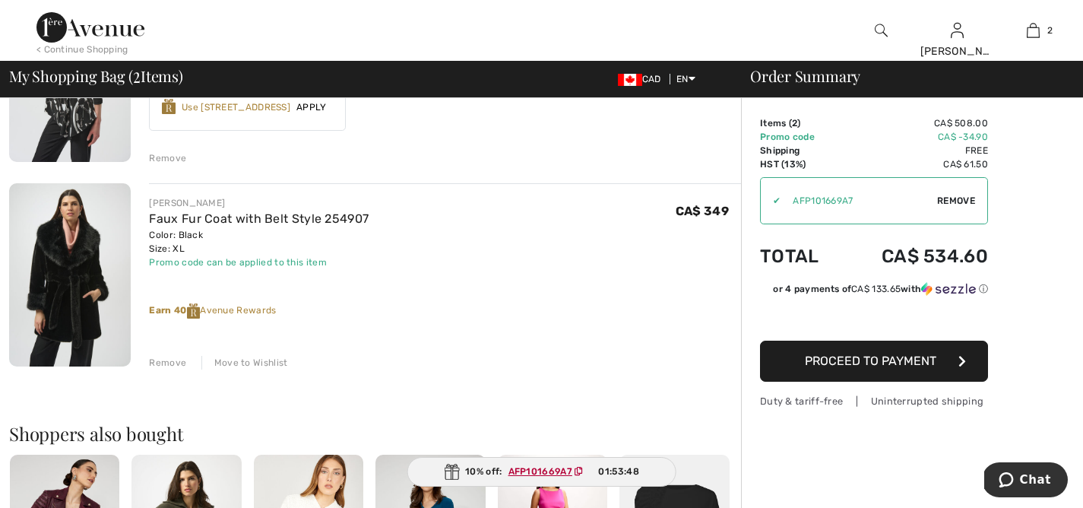
click at [243, 356] on div "Move to Wishlist" at bounding box center [244, 363] width 87 height 14
